Goal: Book appointment/travel/reservation

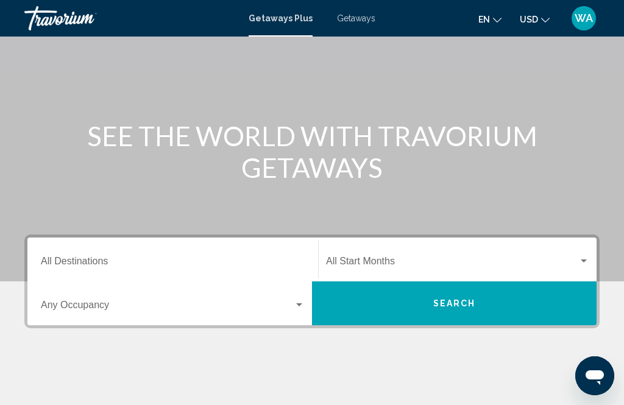
scroll to position [78, 0]
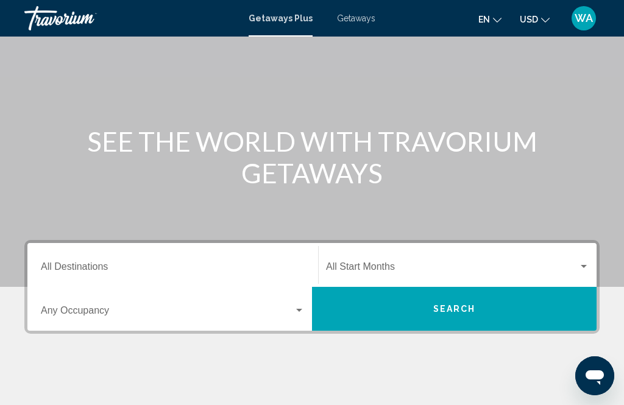
click at [592, 264] on div "Start Month All Start Months" at bounding box center [458, 265] width 278 height 38
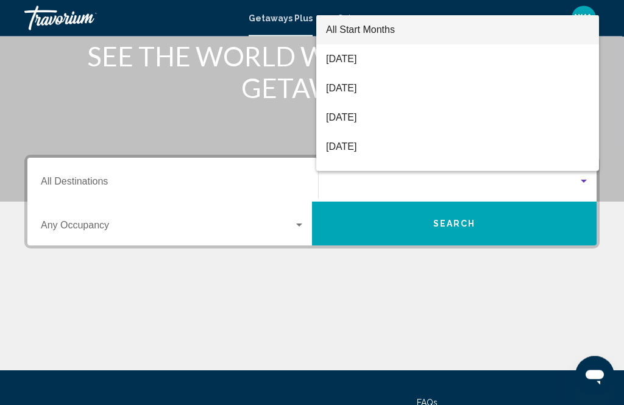
scroll to position [155, 0]
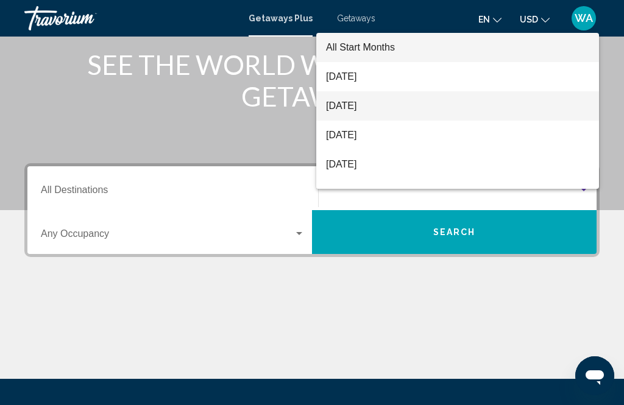
click at [372, 121] on span "[DATE]" at bounding box center [457, 105] width 263 height 29
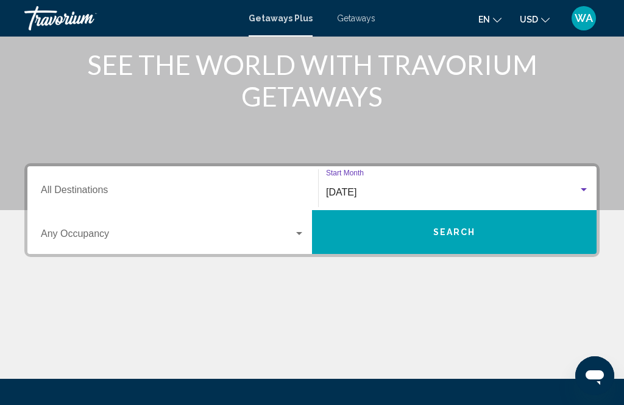
click at [309, 232] on div "Occupancy Any Occupancy" at bounding box center [173, 232] width 279 height 38
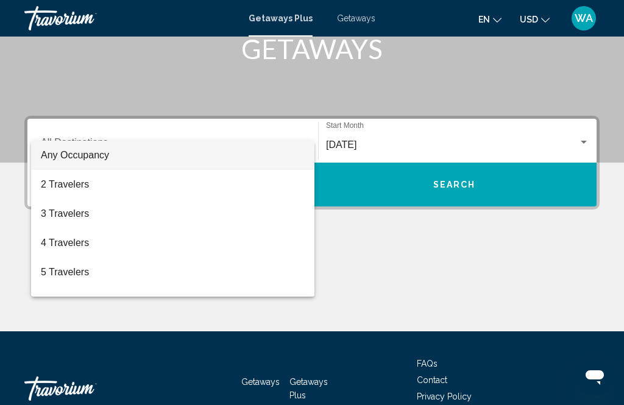
scroll to position [240, 0]
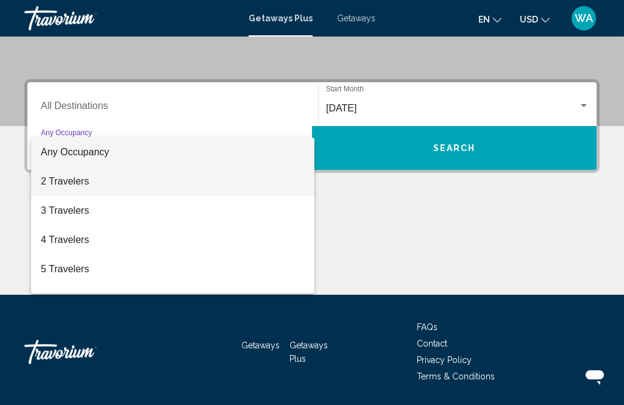
click at [85, 185] on span "2 Travelers" at bounding box center [173, 181] width 264 height 29
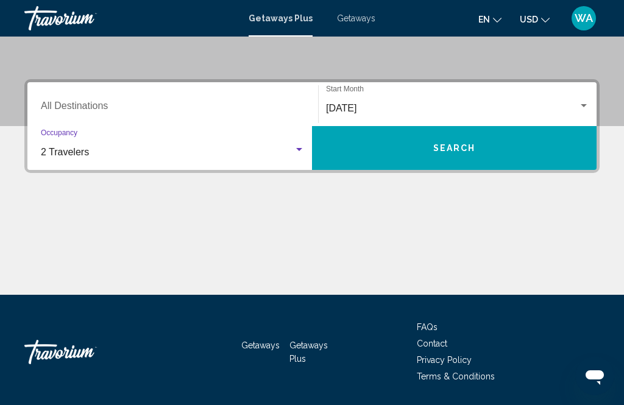
click at [90, 104] on input "Destination All Destinations" at bounding box center [173, 108] width 264 height 11
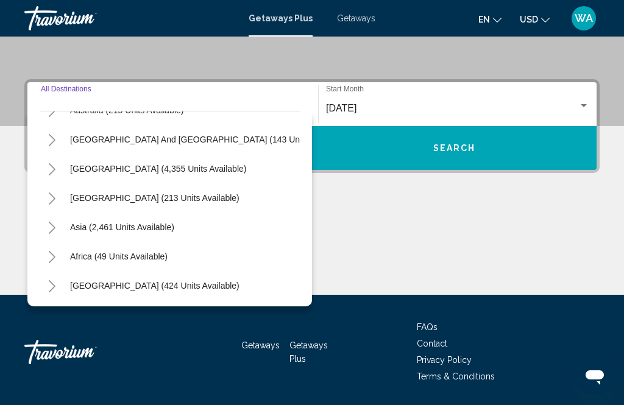
scroll to position [198, 0]
click at [402, 234] on div "Main content" at bounding box center [312, 249] width 576 height 91
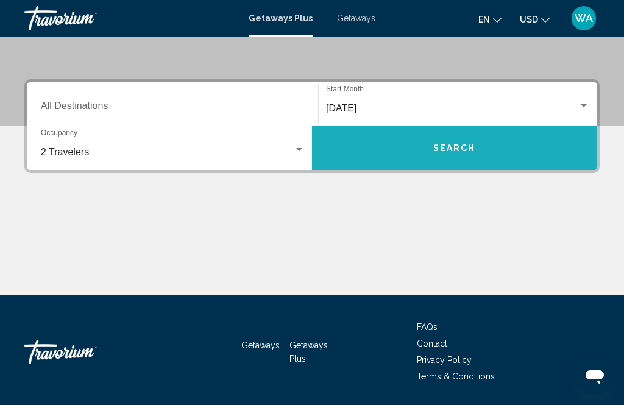
click at [490, 151] on button "Search" at bounding box center [454, 148] width 285 height 44
